Goal: Transaction & Acquisition: Book appointment/travel/reservation

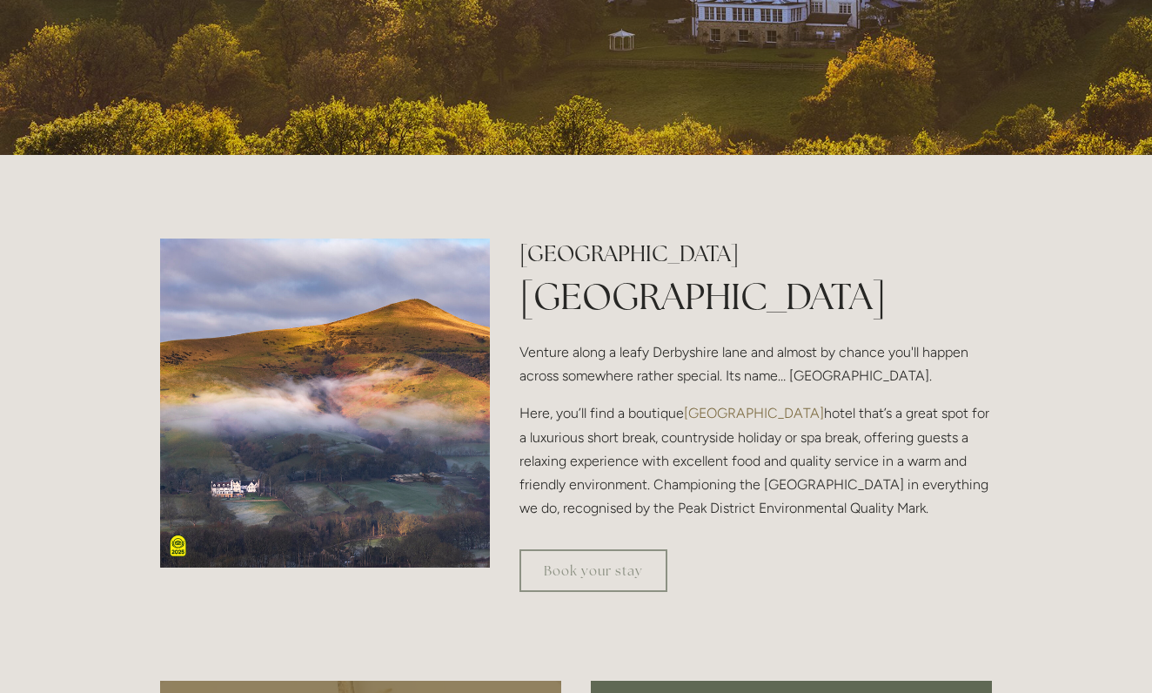
scroll to position [427, 0]
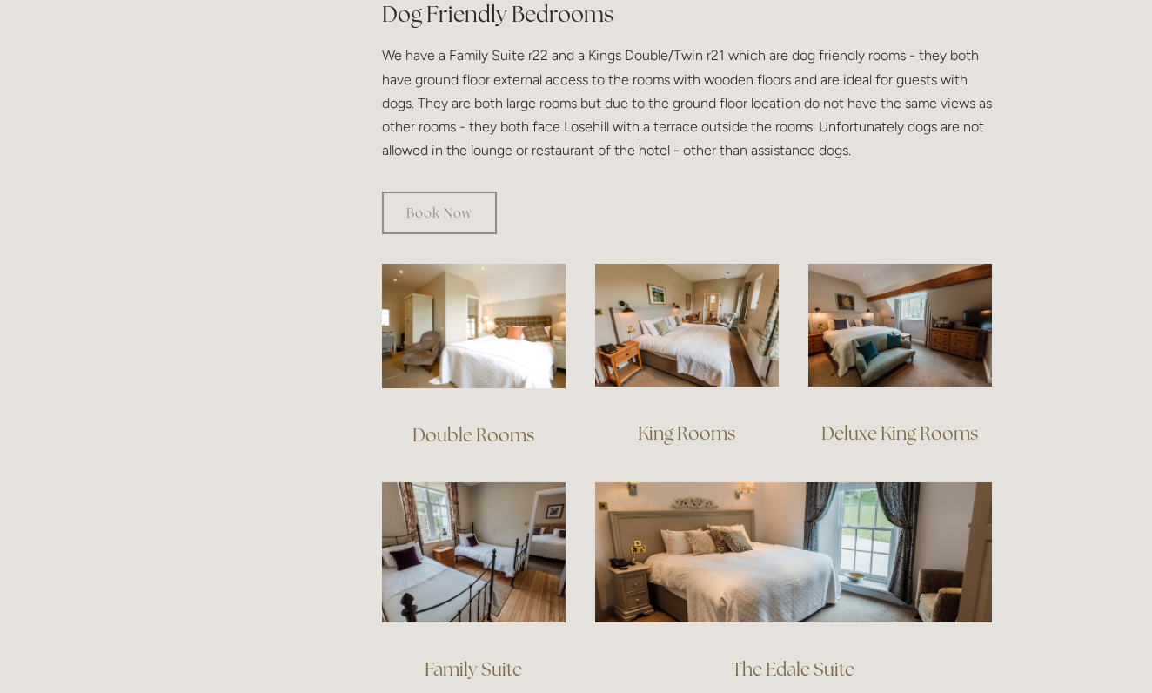
scroll to position [1020, 0]
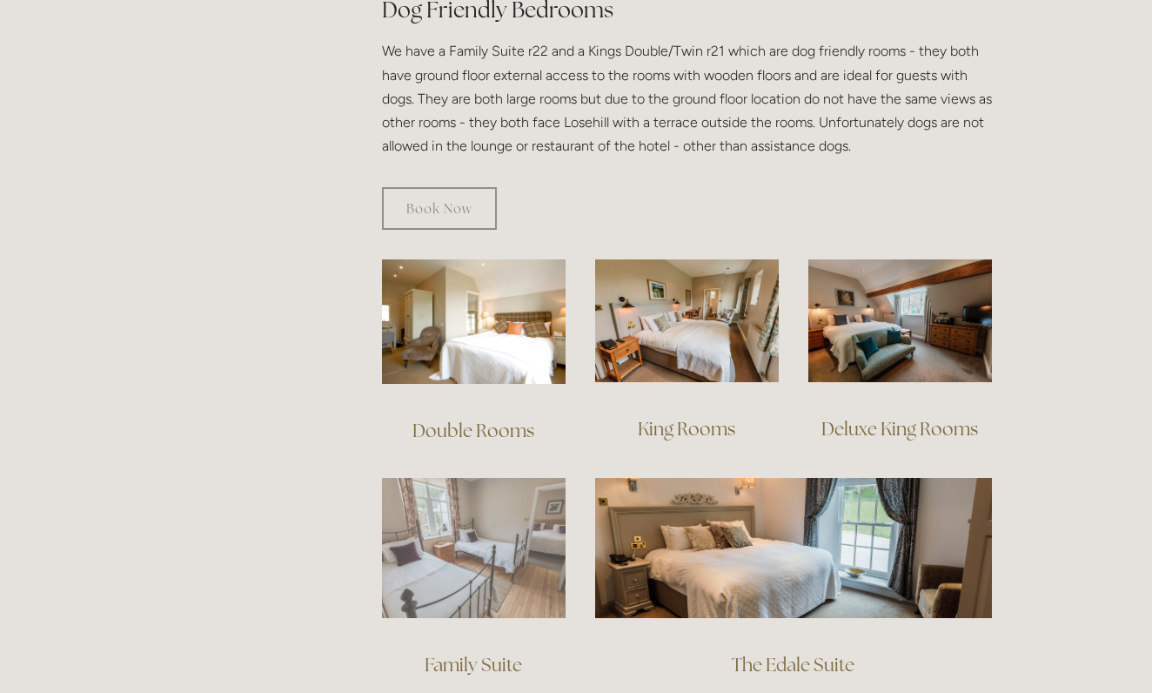
click at [491, 530] on img at bounding box center [474, 548] width 184 height 140
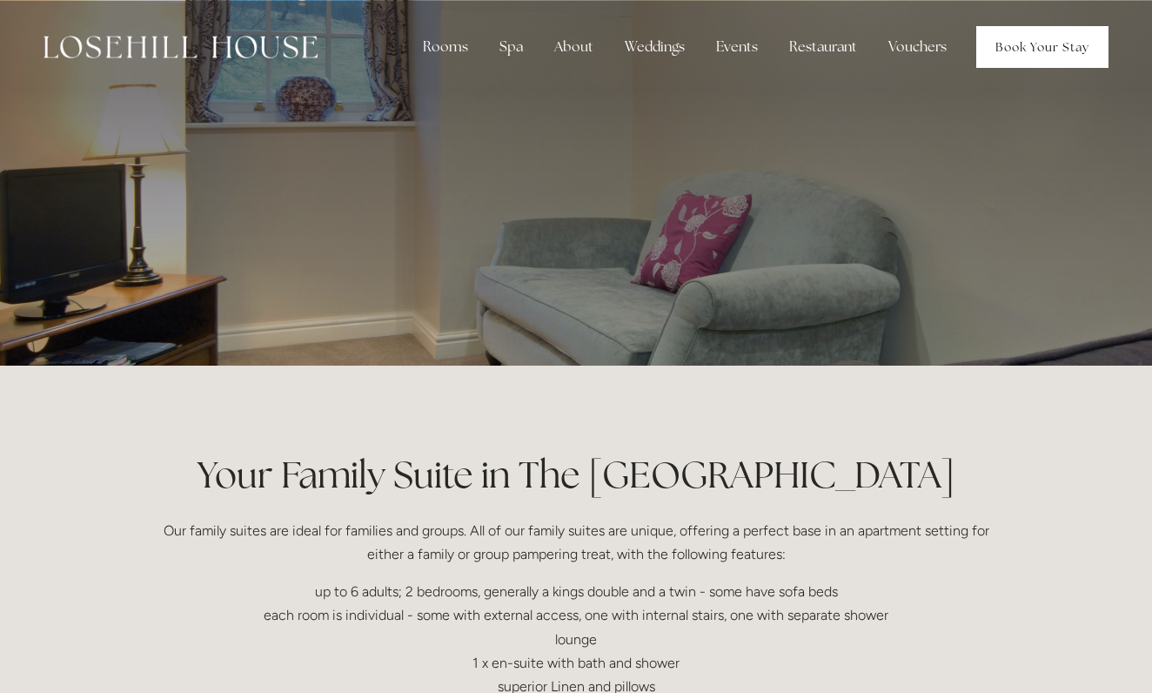
click at [1031, 58] on link "Book Your Stay" at bounding box center [1043, 47] width 132 height 42
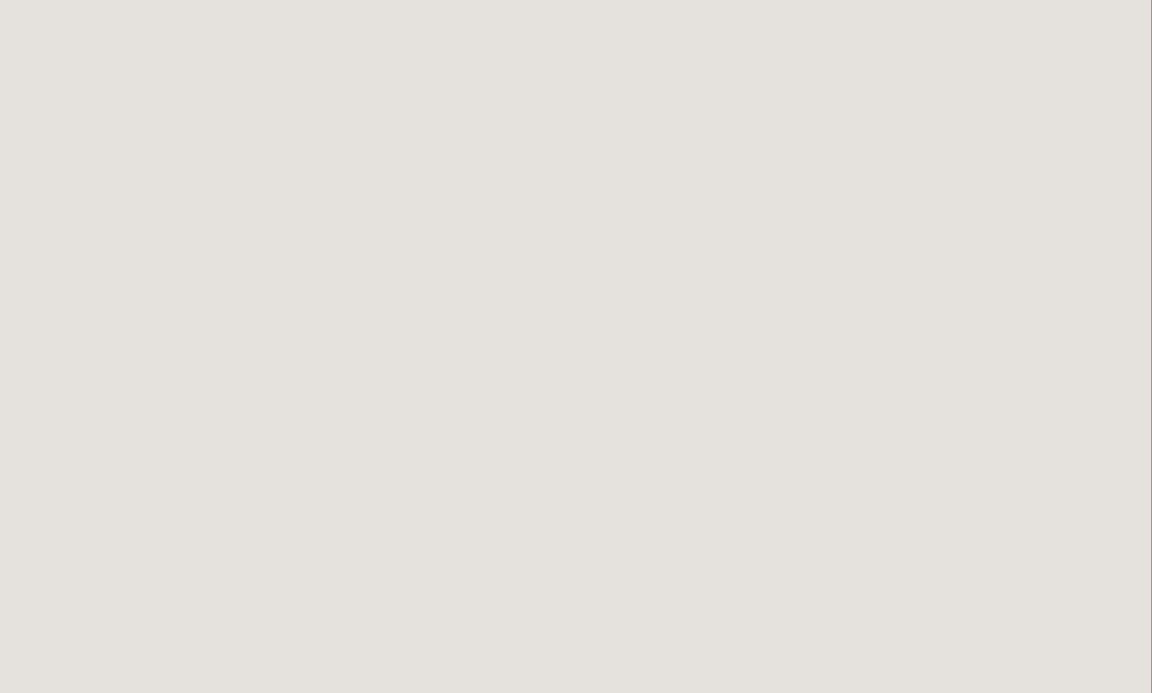
scroll to position [3376, 0]
